Goal: Find specific page/section: Find specific page/section

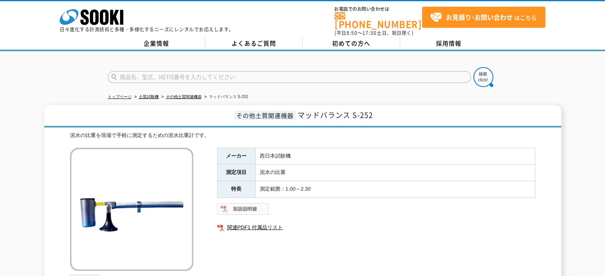
click at [253, 204] on img at bounding box center [243, 209] width 52 height 13
click at [181, 95] on link "その他土質関連機器" at bounding box center [184, 97] width 36 height 4
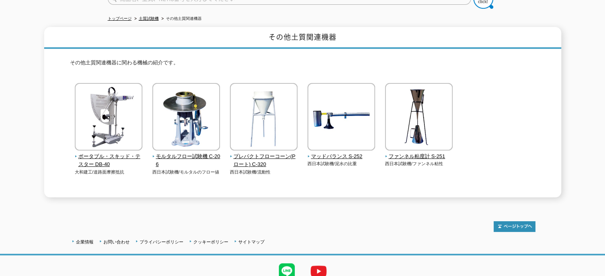
scroll to position [27, 0]
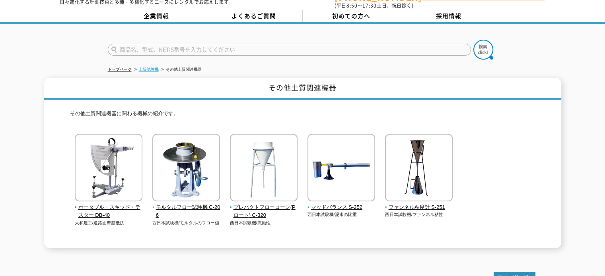
click at [150, 67] on link "土質試験機" at bounding box center [149, 69] width 20 height 4
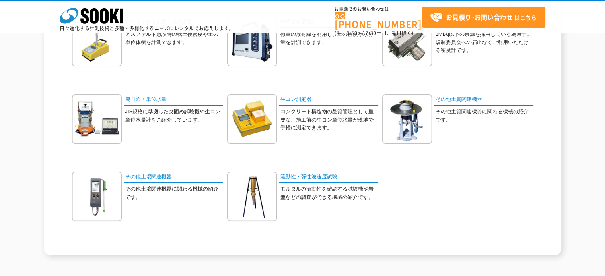
scroll to position [199, 0]
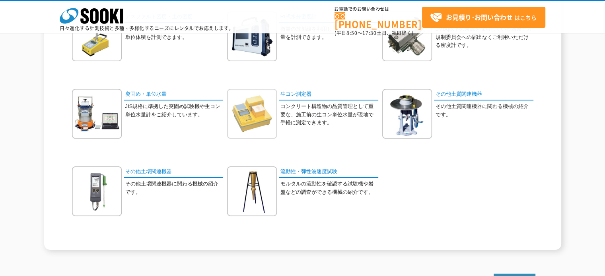
click at [263, 106] on img at bounding box center [252, 114] width 50 height 50
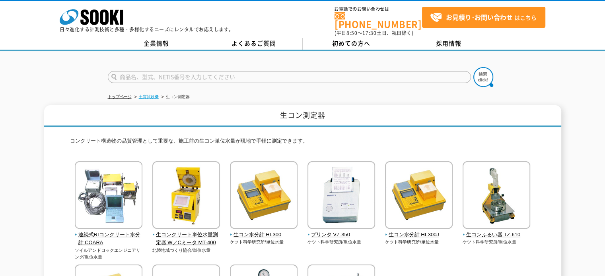
click at [145, 95] on link "土質試験機" at bounding box center [149, 97] width 20 height 4
